Goal: Information Seeking & Learning: Learn about a topic

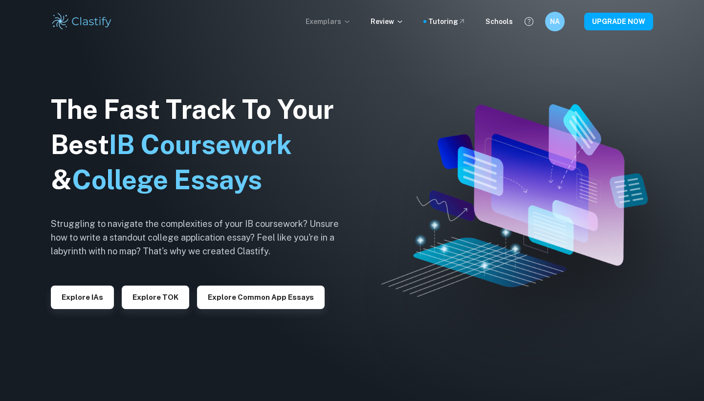
click at [339, 25] on p "Exemplars" at bounding box center [328, 21] width 45 height 11
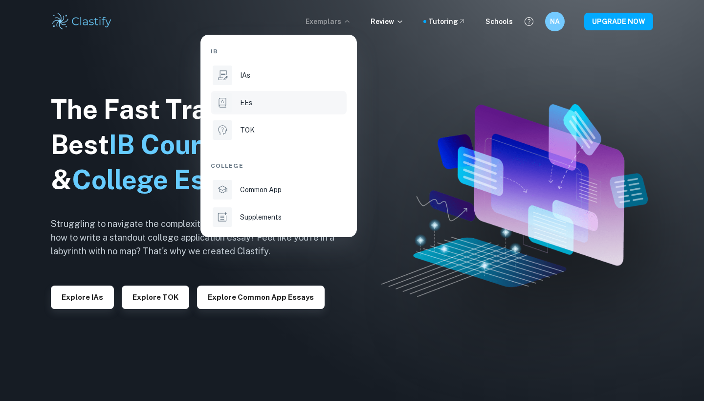
click at [281, 108] on div "EEs" at bounding box center [292, 102] width 105 height 11
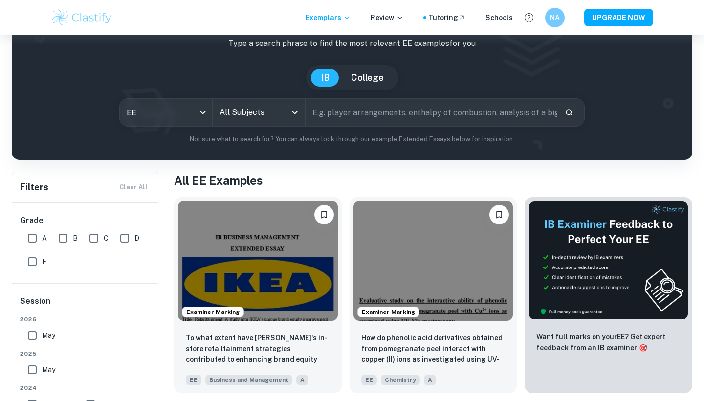
scroll to position [51, 0]
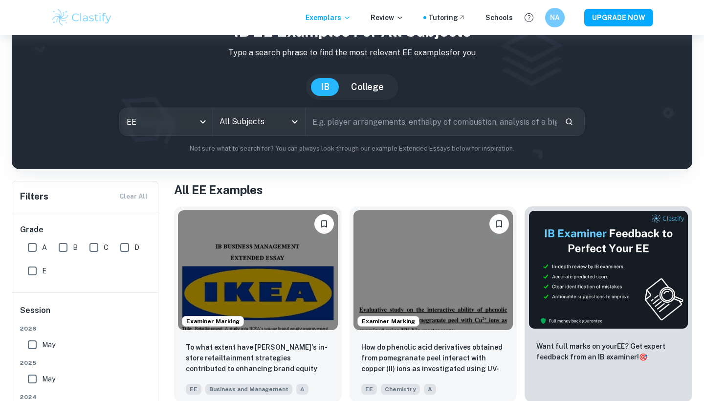
click at [288, 111] on div "All Subjects" at bounding box center [259, 121] width 92 height 27
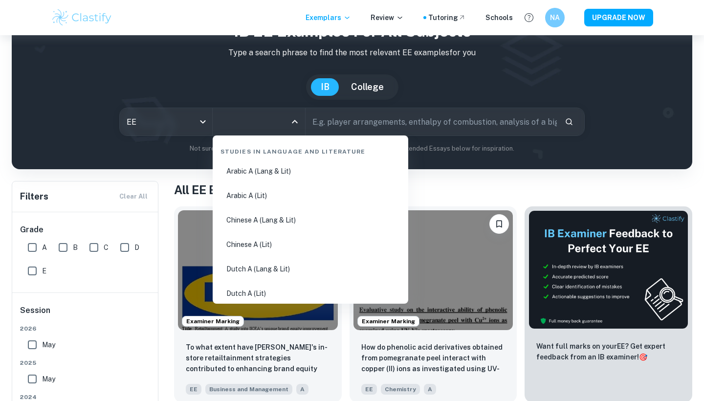
click at [287, 124] on div "All Subjects" at bounding box center [259, 121] width 92 height 27
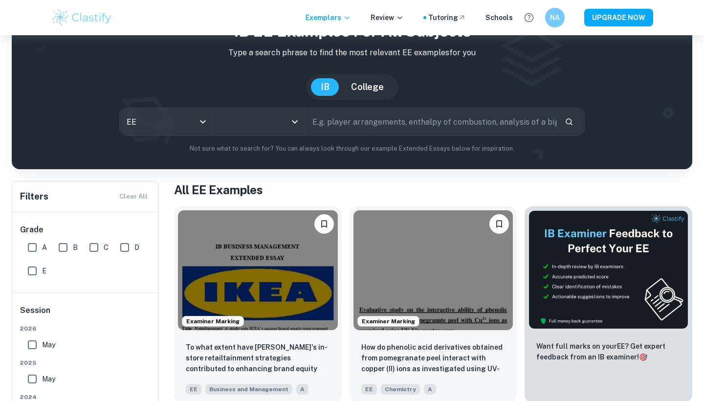
click at [287, 124] on div "All Subjects" at bounding box center [259, 121] width 92 height 27
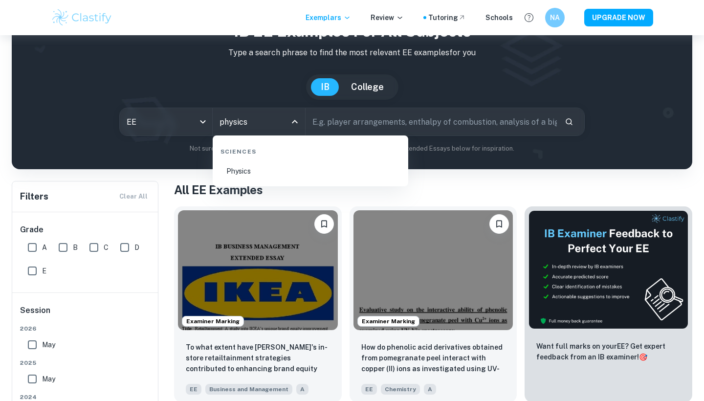
click at [263, 179] on li "Physics" at bounding box center [311, 171] width 188 height 22
type input "Physics"
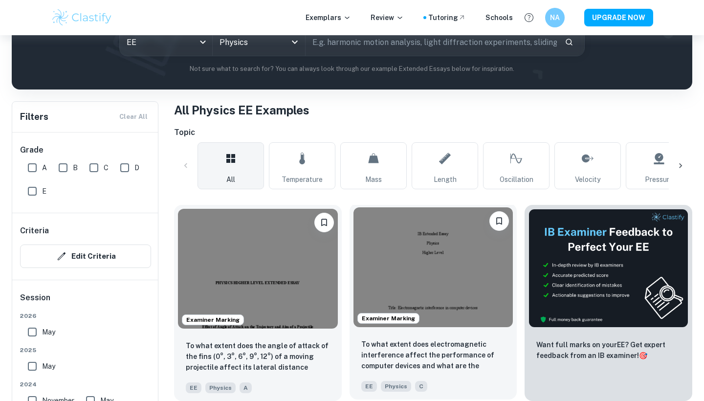
scroll to position [237, 0]
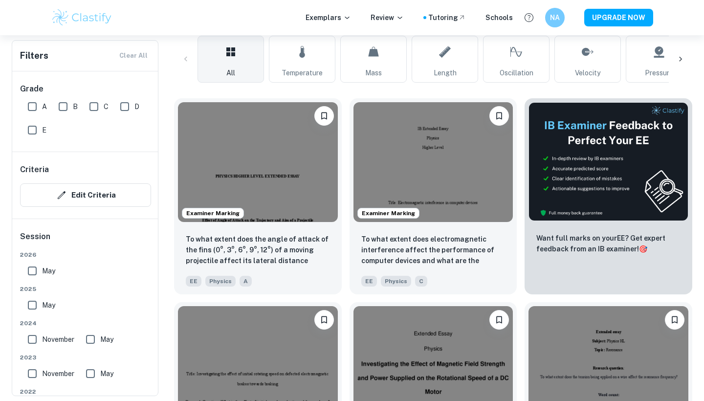
click at [57, 103] on input "B" at bounding box center [63, 107] width 20 height 20
checkbox input "true"
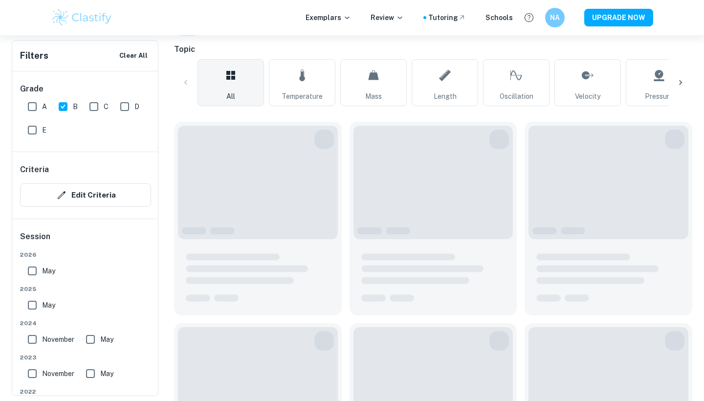
click at [21, 105] on div "Grade A B C D E" at bounding box center [85, 111] width 147 height 80
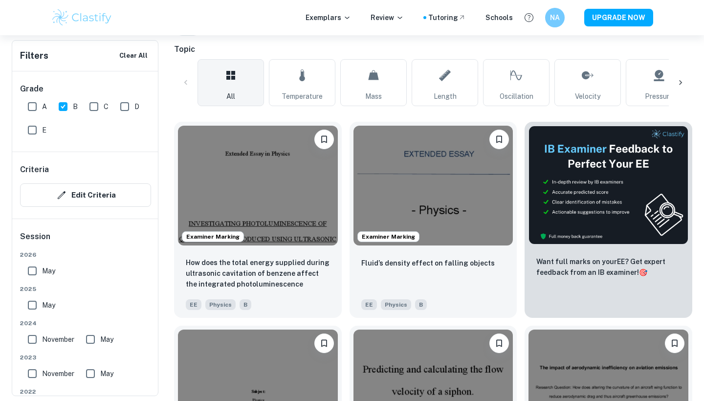
click at [34, 109] on input "A" at bounding box center [32, 107] width 20 height 20
checkbox input "true"
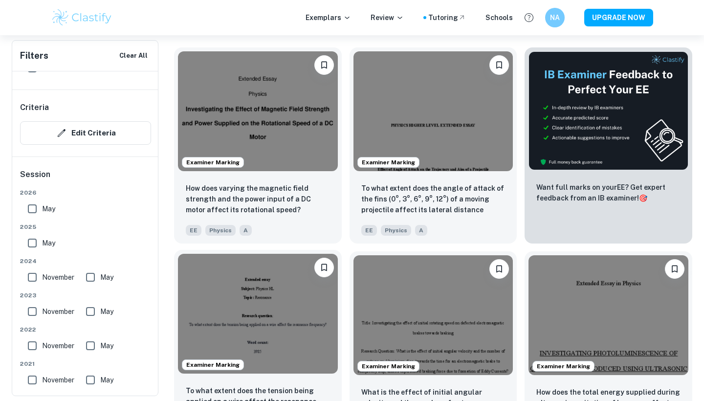
scroll to position [280, 0]
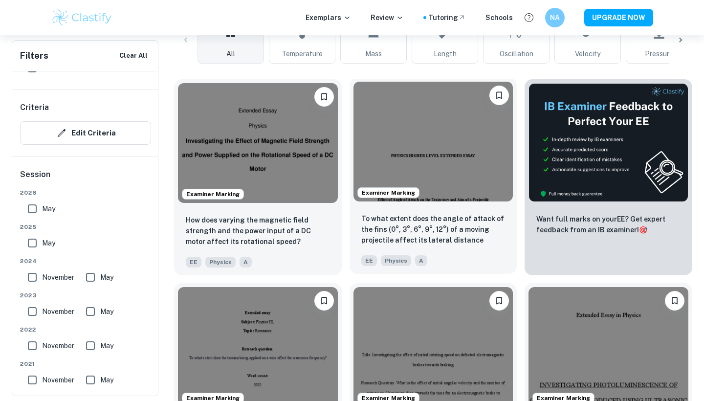
click at [433, 138] on img at bounding box center [433, 142] width 160 height 120
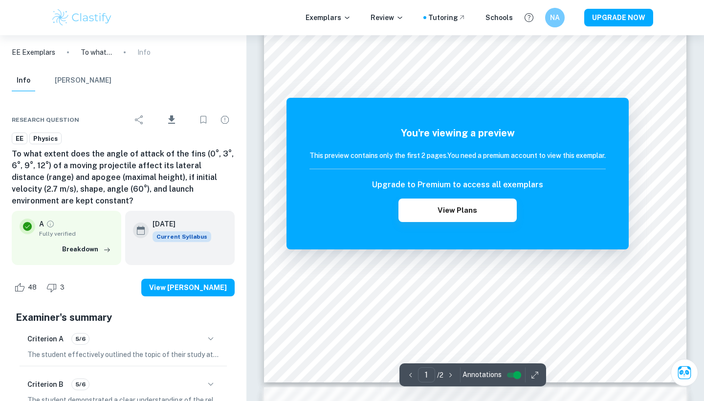
scroll to position [181, 0]
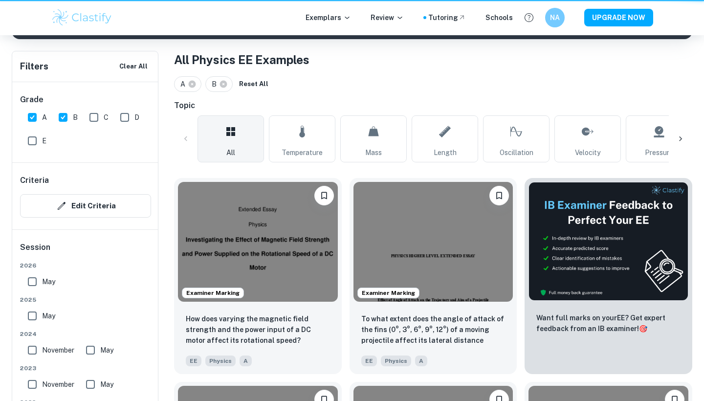
scroll to position [280, 0]
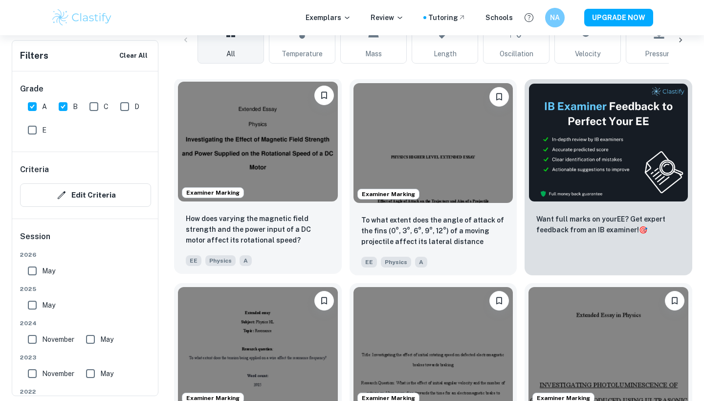
click at [285, 186] on img at bounding box center [258, 142] width 160 height 120
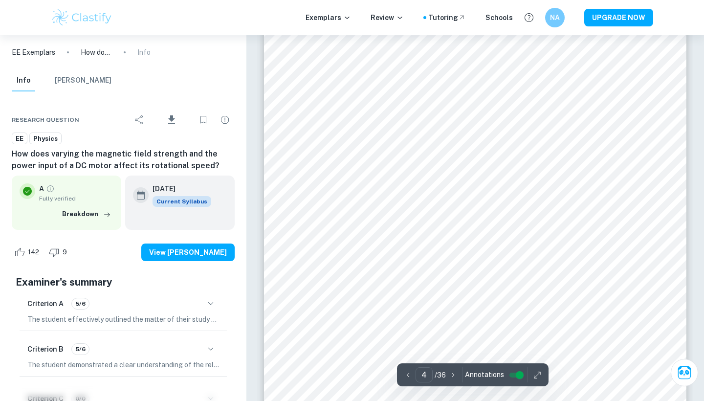
scroll to position [1996, 0]
click at [211, 346] on icon "button" at bounding box center [211, 349] width 12 height 12
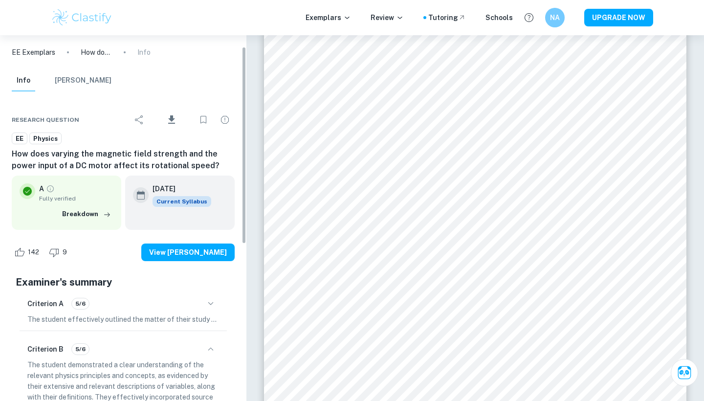
scroll to position [134, 0]
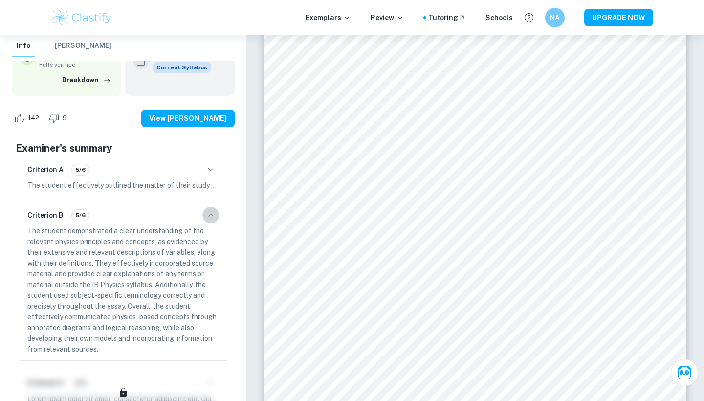
click at [216, 218] on icon "button" at bounding box center [211, 215] width 12 height 12
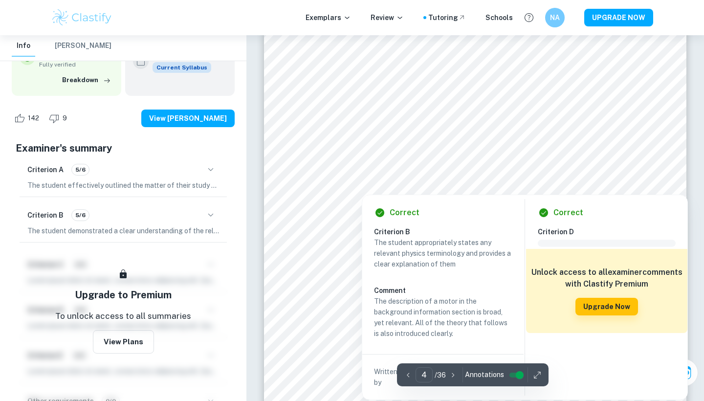
scroll to position [2131, 0]
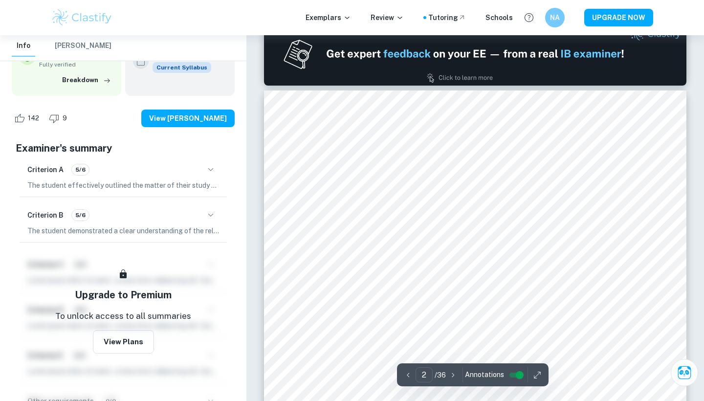
type input "1"
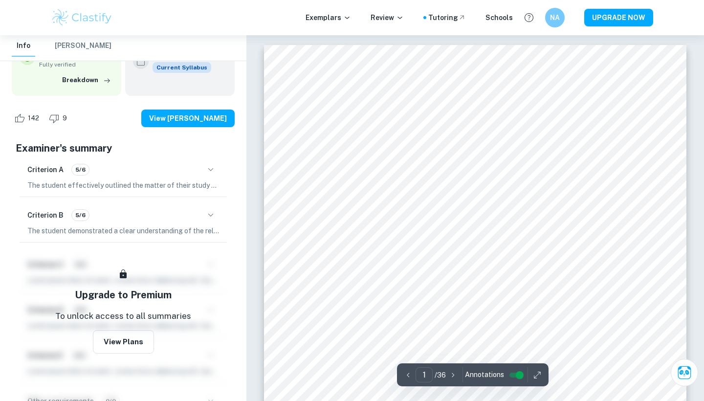
scroll to position [0, 0]
click at [551, 29] on div "Exemplars Review Tutoring Schools NA UPGRADE NOW" at bounding box center [352, 17] width 704 height 35
click at [552, 23] on div "NA" at bounding box center [555, 17] width 19 height 19
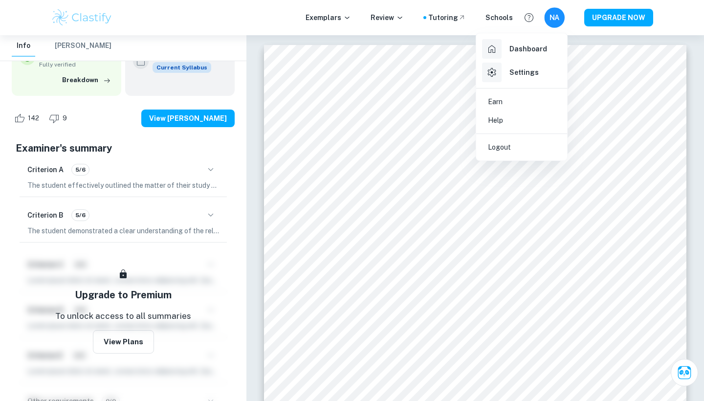
click at [552, 23] on div at bounding box center [352, 200] width 704 height 401
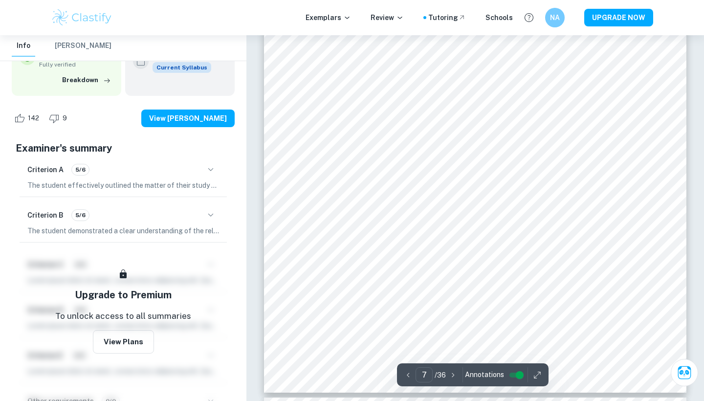
scroll to position [3997, 0]
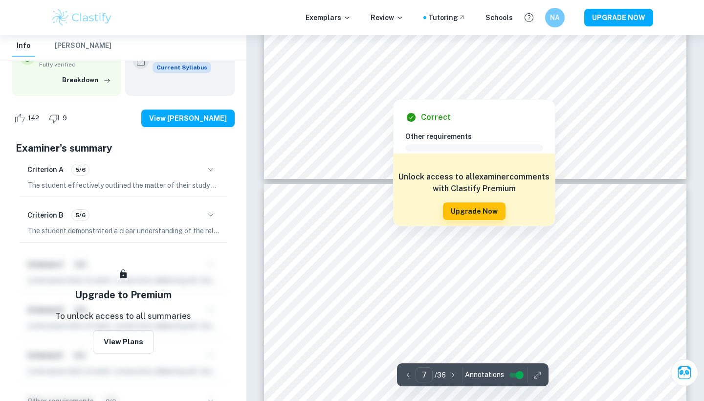
type input "8"
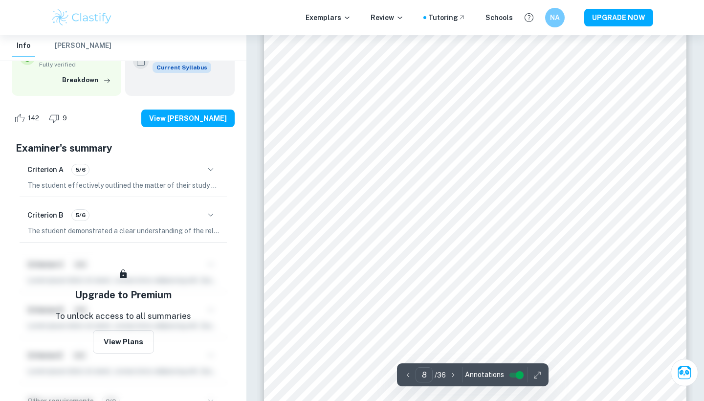
scroll to position [4374, 0]
click at [462, 339] on div at bounding box center [467, 342] width 37 height 9
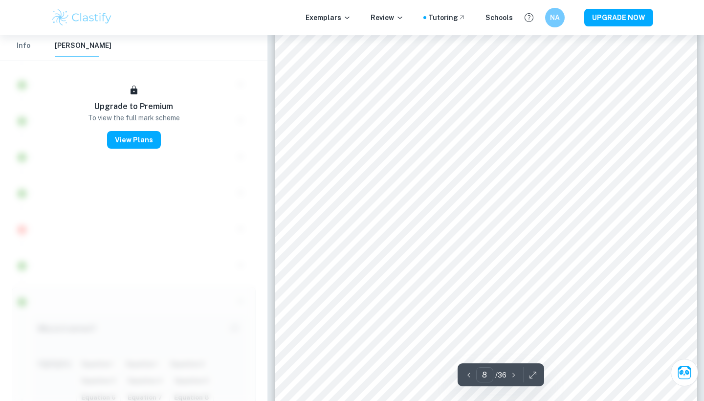
scroll to position [4388, 0]
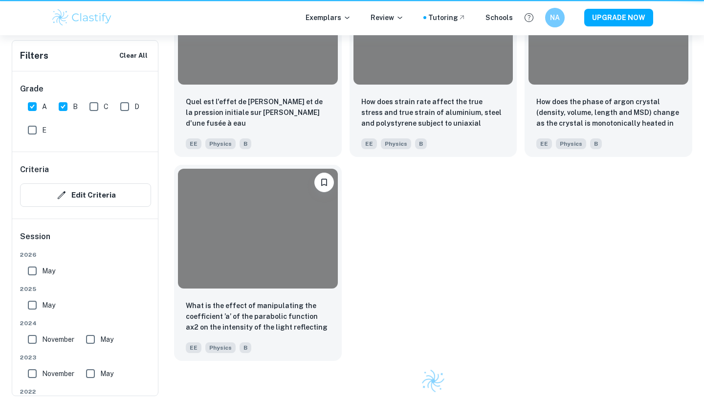
scroll to position [280, 0]
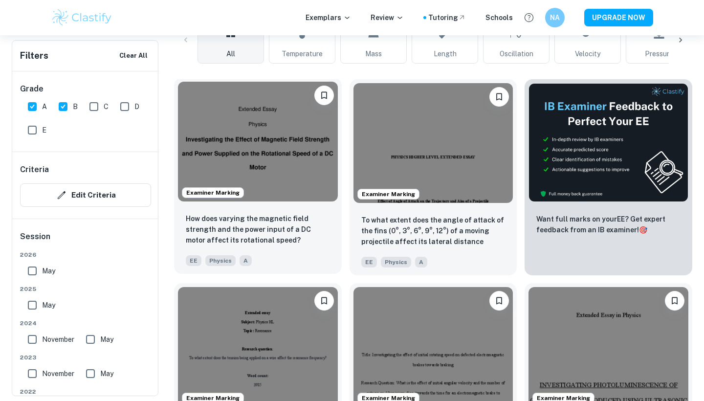
click at [217, 160] on img at bounding box center [258, 142] width 160 height 120
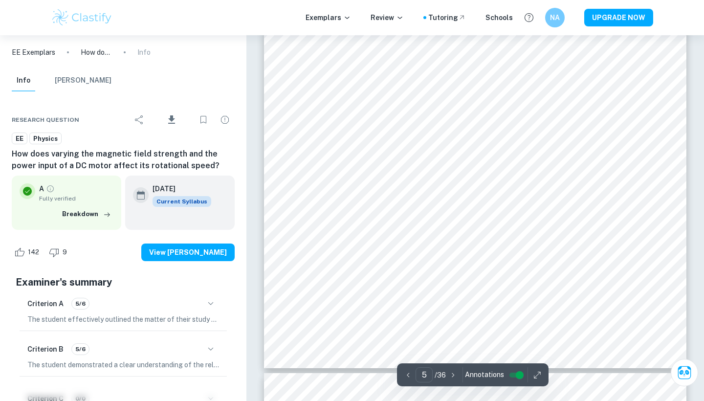
scroll to position [2826, 0]
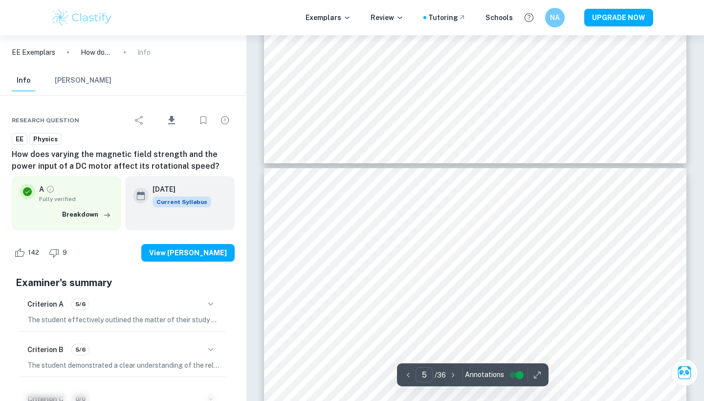
type input "6"
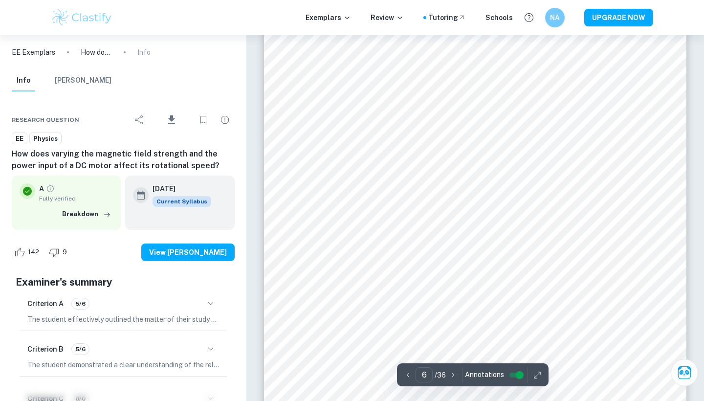
scroll to position [3260, 0]
